Goal: Contribute content

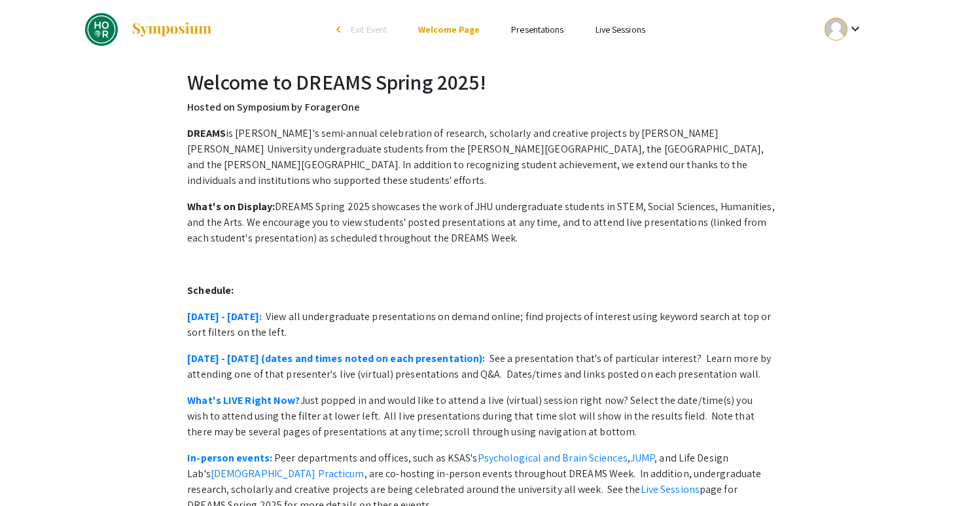
click at [351, 27] on span "Exit Event" at bounding box center [369, 30] width 36 height 12
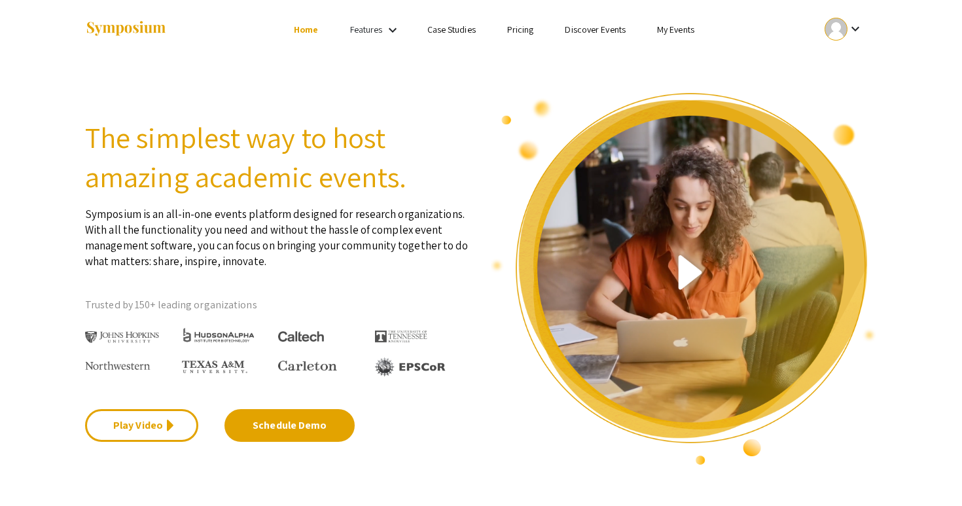
click at [837, 29] on div at bounding box center [835, 29] width 23 height 23
click at [831, 66] on button "My Account" at bounding box center [851, 64] width 80 height 31
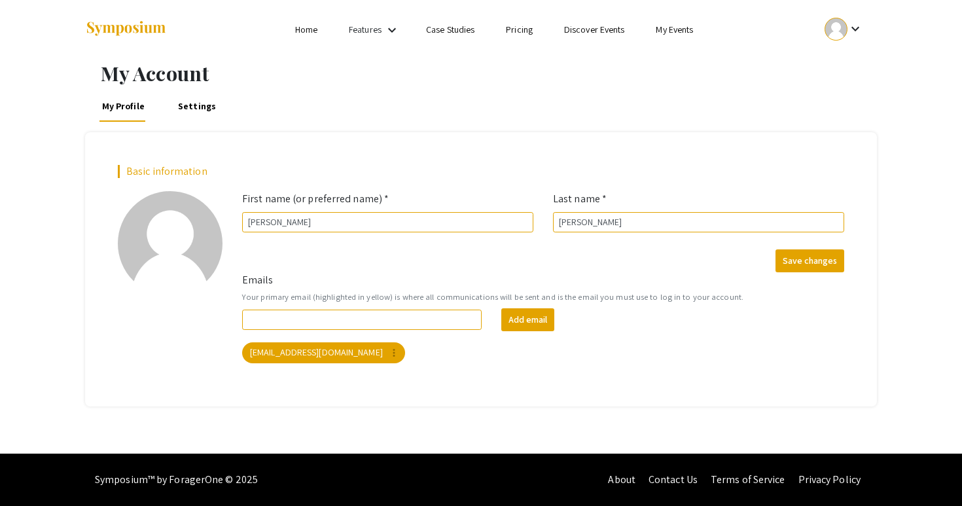
click at [671, 30] on link "My Events" at bounding box center [673, 30] width 37 height 12
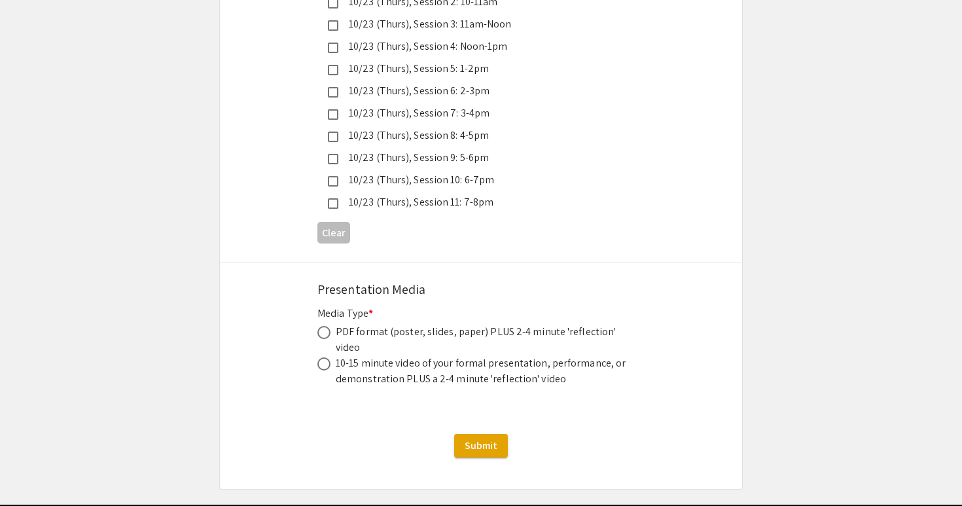
scroll to position [3712, 0]
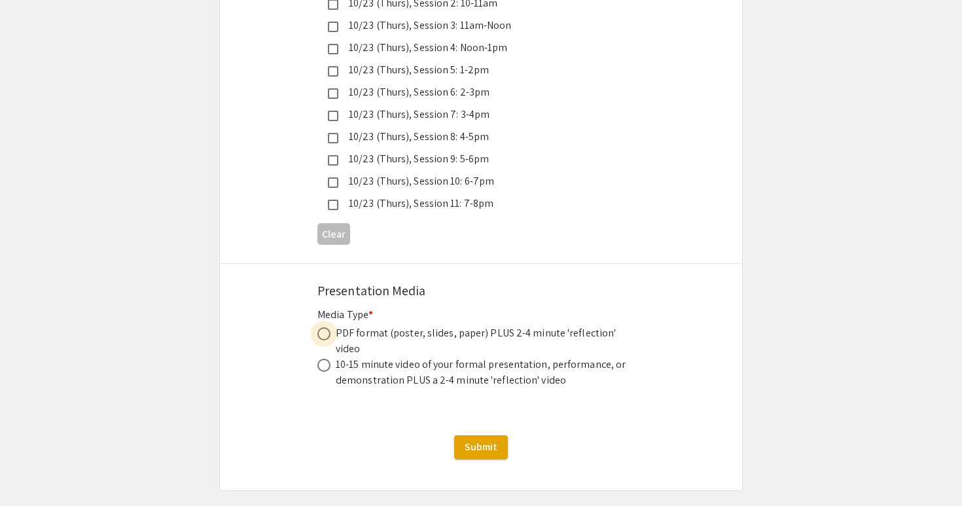
click at [324, 327] on span at bounding box center [323, 333] width 13 height 13
click at [324, 327] on input "radio" at bounding box center [323, 333] width 13 height 13
radio input "true"
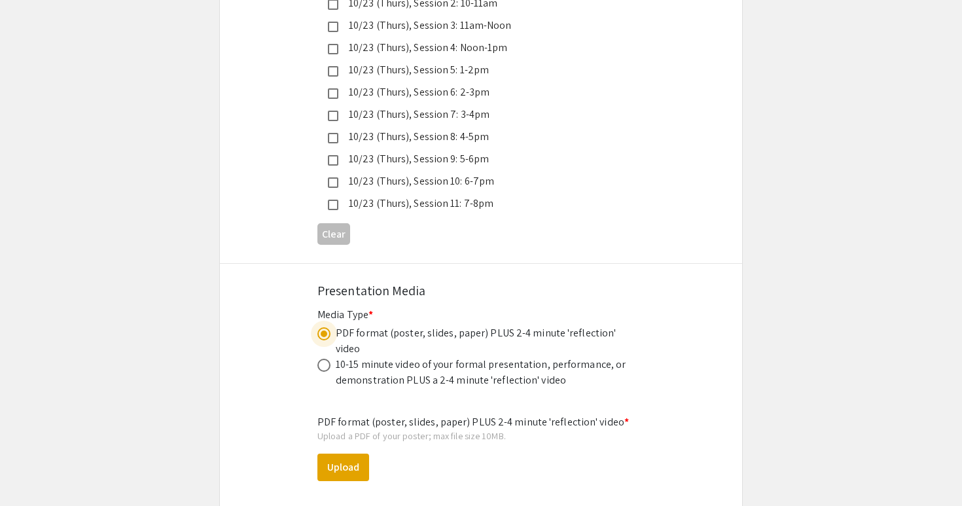
scroll to position [3750, 0]
